Goal: Complete application form

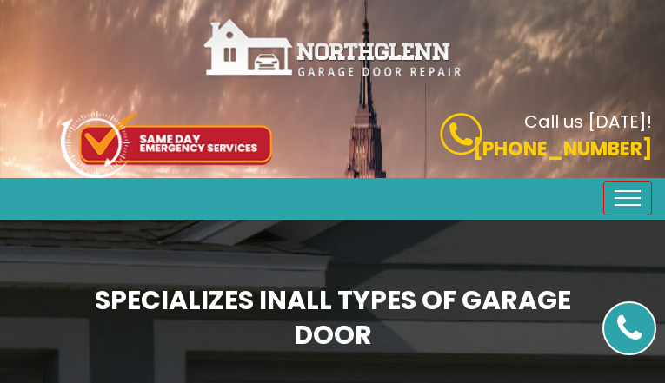
type input "LhpUFekfyvyXRrff"
type input "2907039756"
type input "[EMAIL_ADDRESS][DOMAIN_NAME]"
type input "hDzdNYSHLxEEjLX"
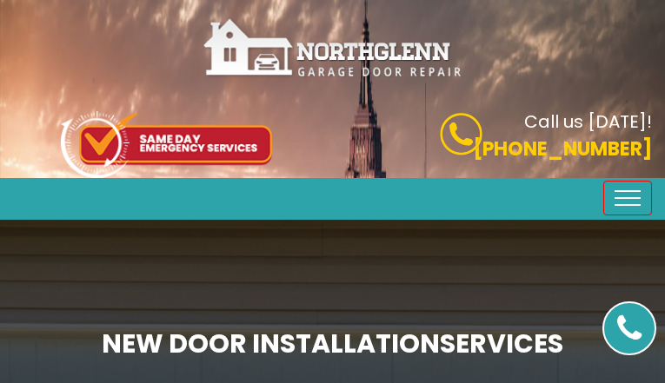
type input "WjEDfzZcH"
type input "2576021899"
type input "[EMAIL_ADDRESS][DOMAIN_NAME]"
type input "ILxCgvdcCHyGGElW"
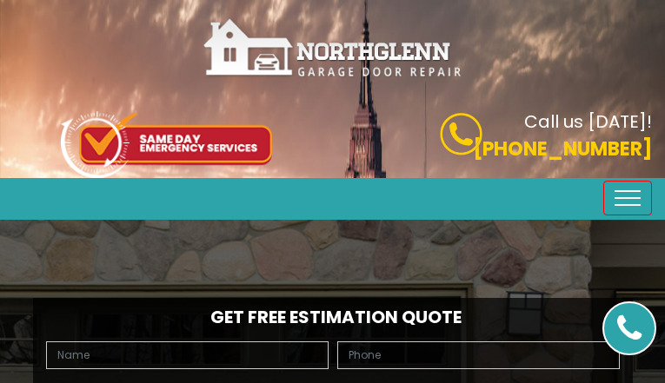
type input "gjXEXnVdfTUMA"
type input "8800590417"
type input "[EMAIL_ADDRESS][DOMAIN_NAME]"
type input "ZxGgYaOiE"
